Goal: Task Accomplishment & Management: Complete application form

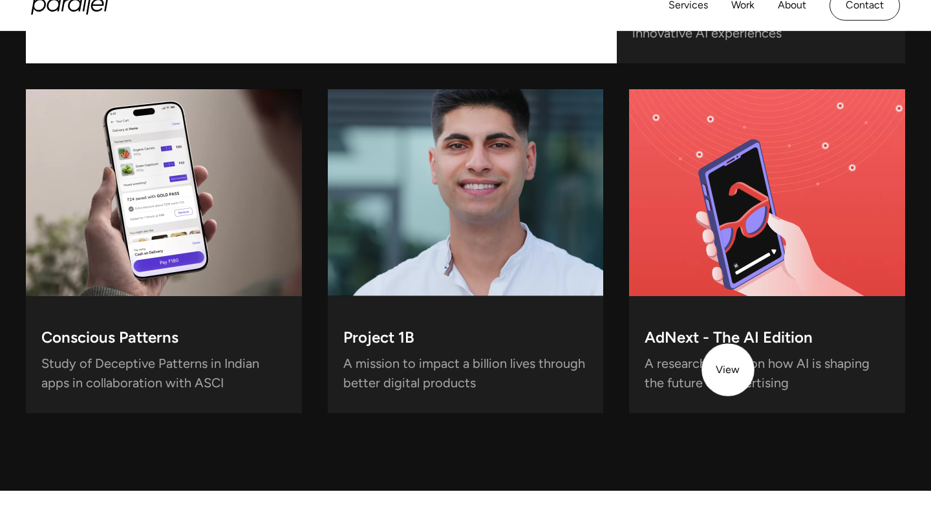
scroll to position [4163, 0]
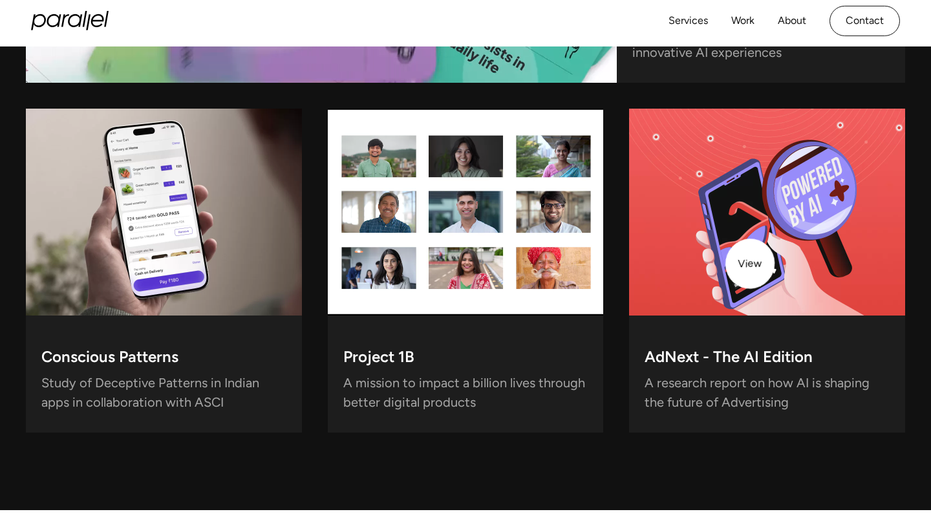
click at [751, 260] on video at bounding box center [767, 212] width 276 height 207
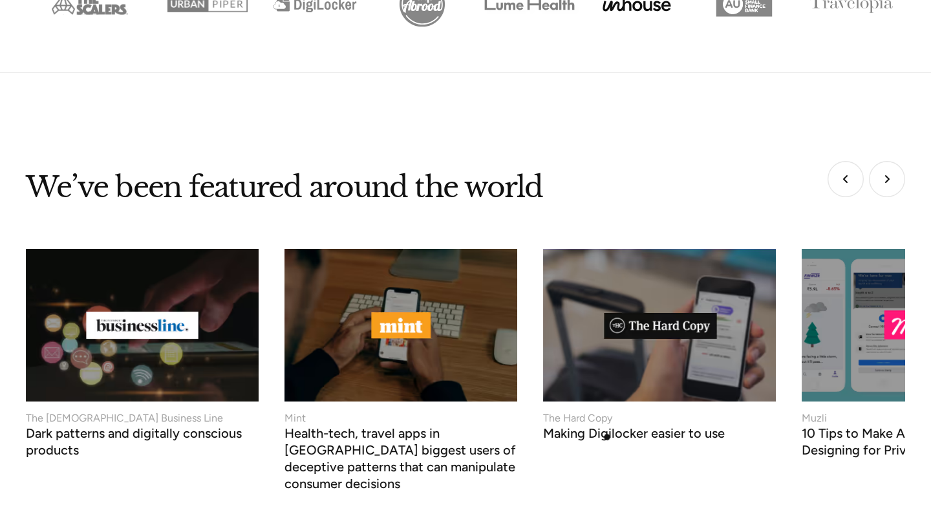
scroll to position [5502, 0]
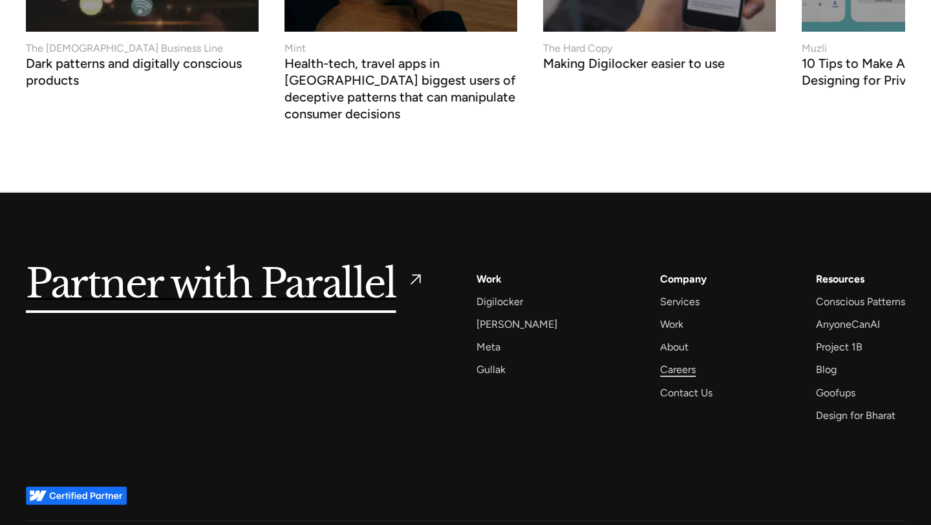
click at [662, 361] on div "Careers" at bounding box center [678, 369] width 36 height 17
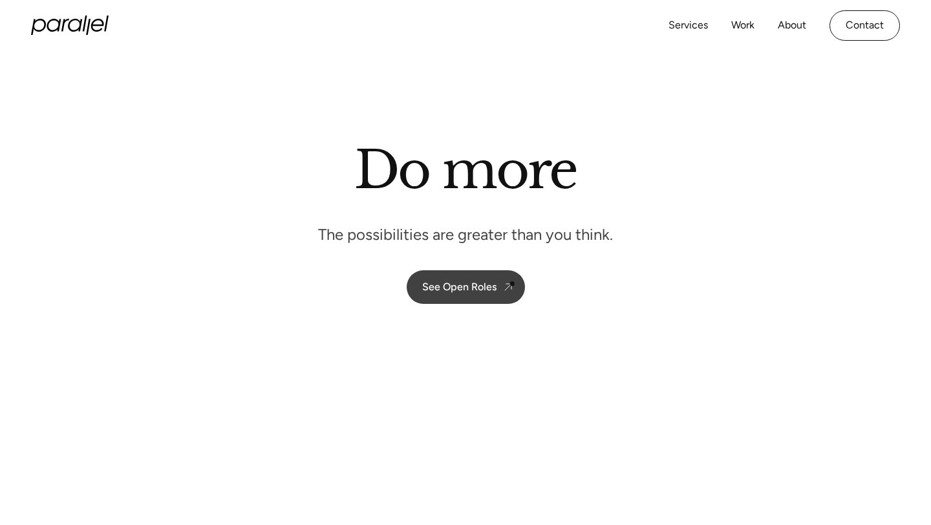
click at [511, 284] on img at bounding box center [507, 286] width 13 height 13
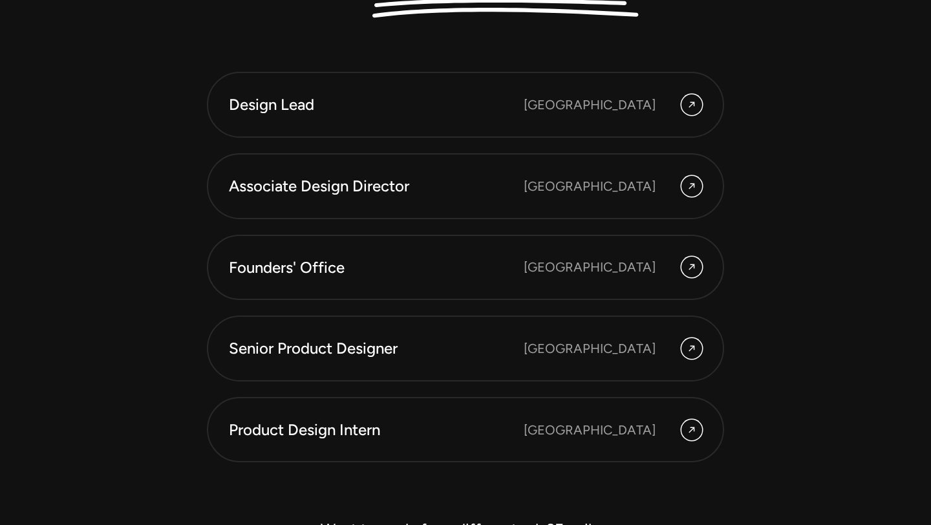
scroll to position [3523, 0]
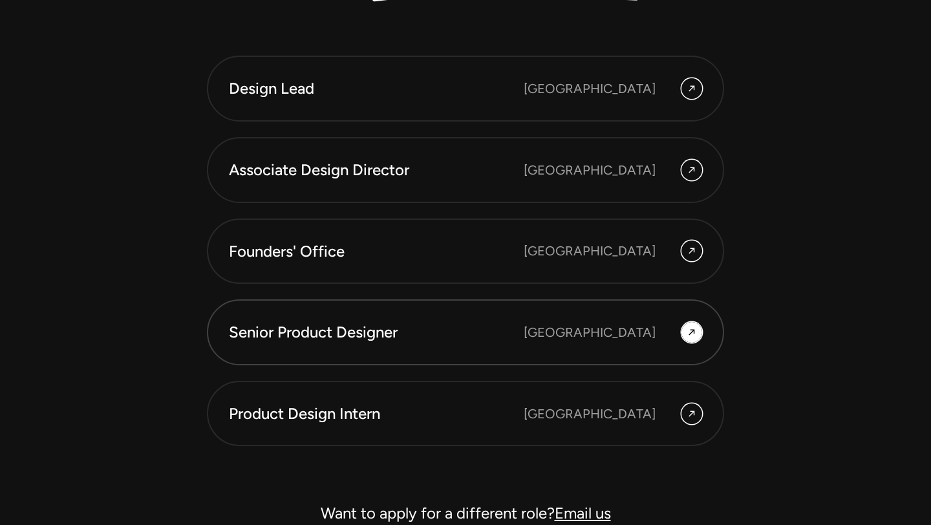
click at [501, 333] on div "Senior Product Designer" at bounding box center [376, 332] width 295 height 22
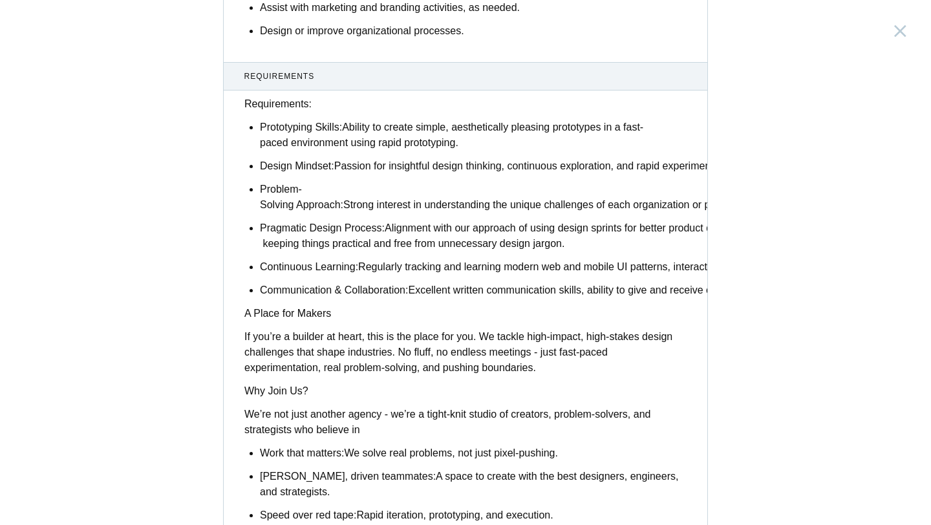
scroll to position [644, 0]
